Goal: Task Accomplishment & Management: Manage account settings

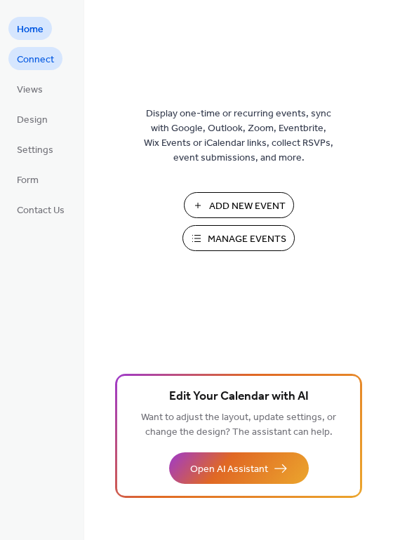
click at [29, 61] on span "Connect" at bounding box center [35, 60] width 37 height 15
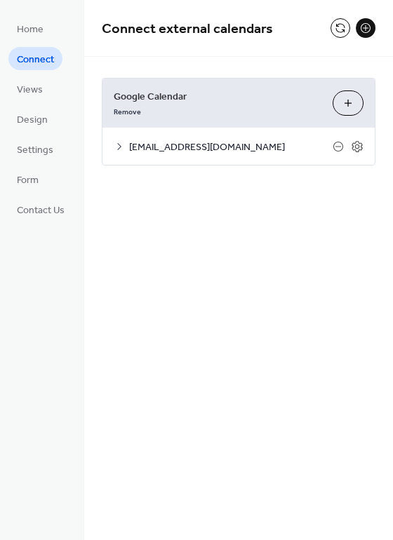
click at [187, 150] on span "[EMAIL_ADDRESS][DOMAIN_NAME]" at bounding box center [230, 147] width 203 height 15
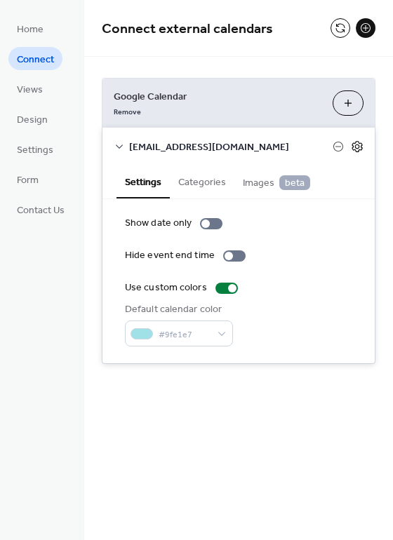
click at [355, 146] on icon at bounding box center [357, 146] width 13 height 13
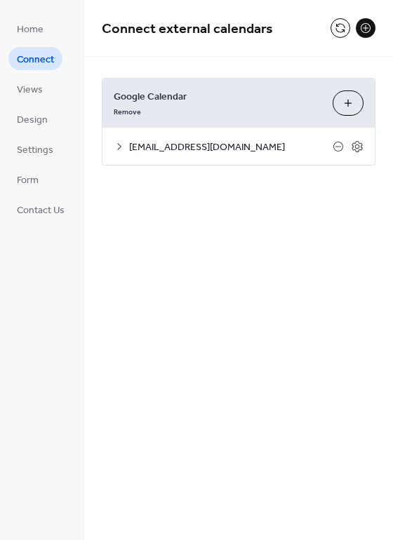
click at [300, 146] on span "[EMAIL_ADDRESS][DOMAIN_NAME]" at bounding box center [230, 147] width 203 height 15
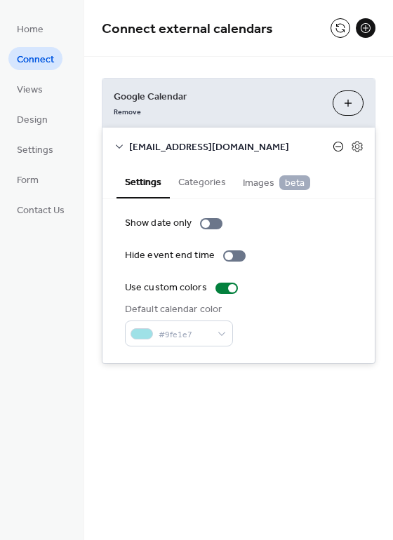
click at [334, 147] on icon at bounding box center [338, 147] width 10 height 10
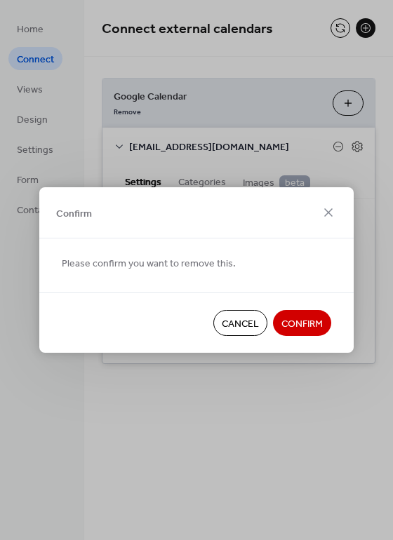
click at [314, 327] on span "Confirm" at bounding box center [301, 324] width 41 height 15
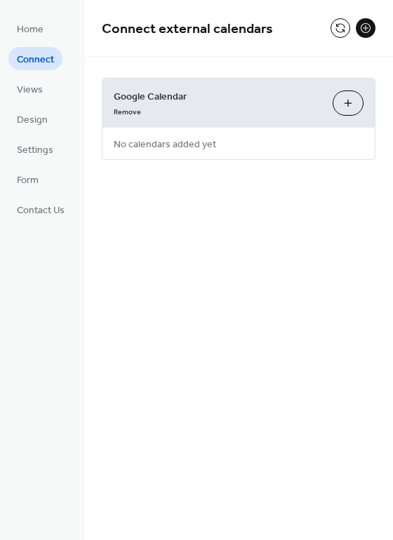
click at [220, 154] on span "No calendars added yet" at bounding box center [164, 145] width 125 height 32
click at [348, 106] on button "Choose Calendars" at bounding box center [347, 102] width 31 height 25
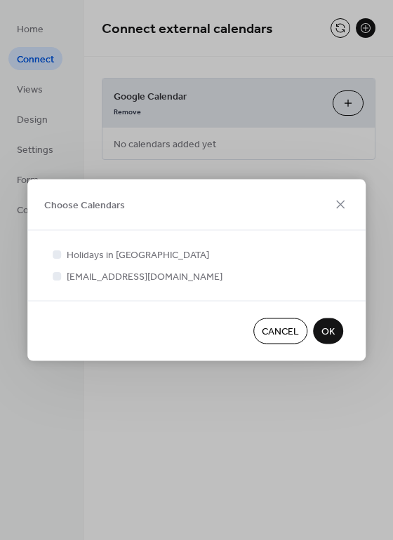
click at [321, 332] on span "OK" at bounding box center [327, 332] width 13 height 15
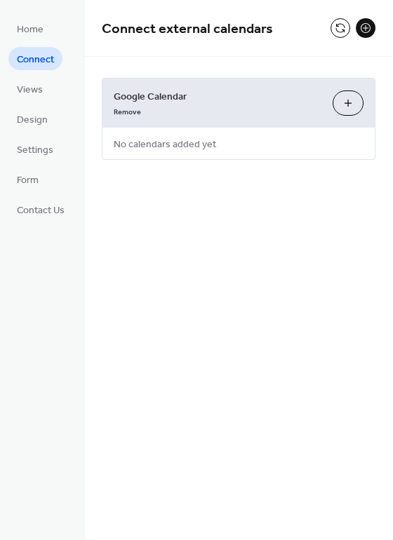
click at [210, 157] on span "No calendars added yet" at bounding box center [164, 145] width 125 height 32
click at [346, 104] on button "Choose Calendars" at bounding box center [347, 102] width 31 height 25
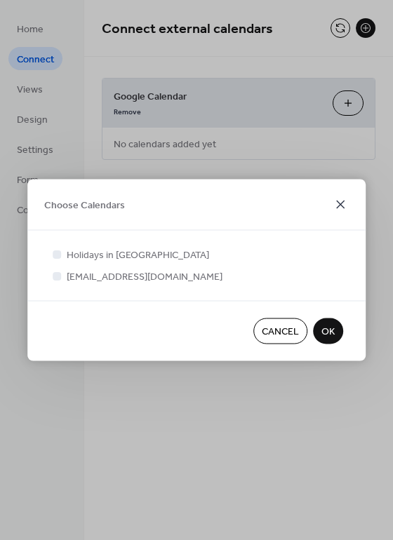
click at [344, 203] on icon at bounding box center [340, 204] width 17 height 17
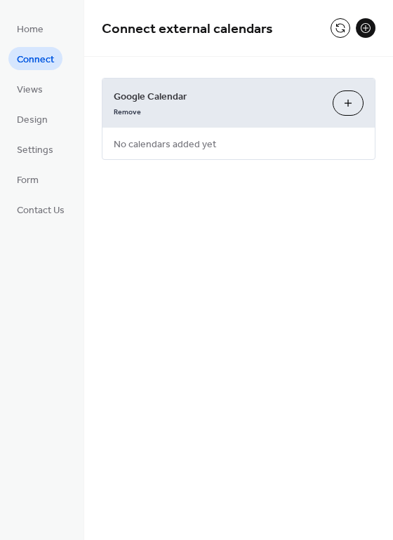
click at [369, 29] on button at bounding box center [366, 28] width 20 height 20
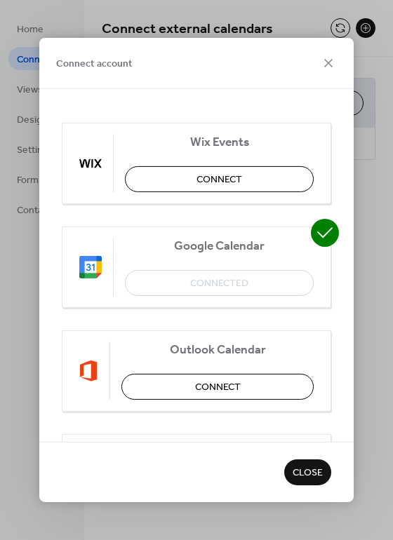
click at [231, 288] on div "Google Calendar Connected" at bounding box center [196, 267] width 269 height 81
click at [328, 62] on icon at bounding box center [328, 63] width 8 height 8
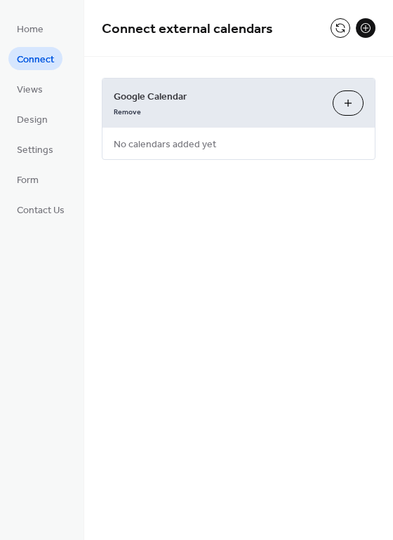
click at [338, 104] on button "Choose Calendars" at bounding box center [347, 102] width 31 height 25
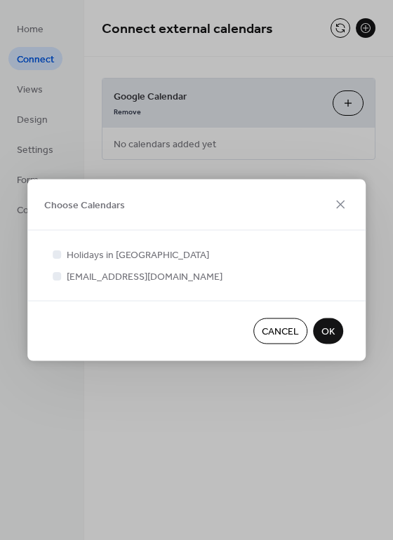
click at [235, 274] on div "[EMAIL_ADDRESS][DOMAIN_NAME]" at bounding box center [196, 276] width 293 height 15
click at [213, 277] on span "[EMAIL_ADDRESS][DOMAIN_NAME]" at bounding box center [145, 277] width 156 height 15
click at [339, 328] on button "OK" at bounding box center [328, 331] width 30 height 26
